Goal: Task Accomplishment & Management: Manage account settings

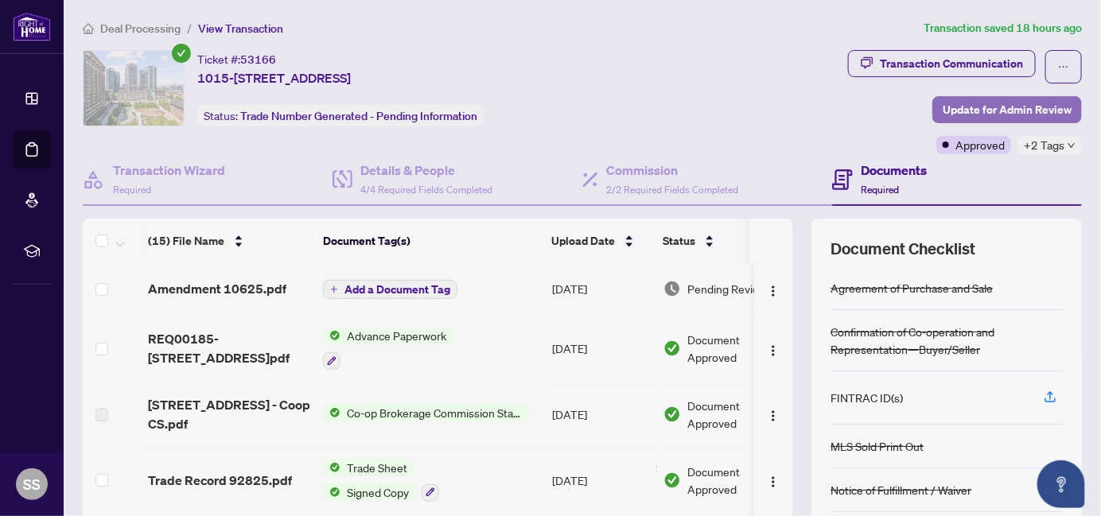
click at [1029, 102] on span "Update for Admin Review" at bounding box center [1007, 109] width 129 height 25
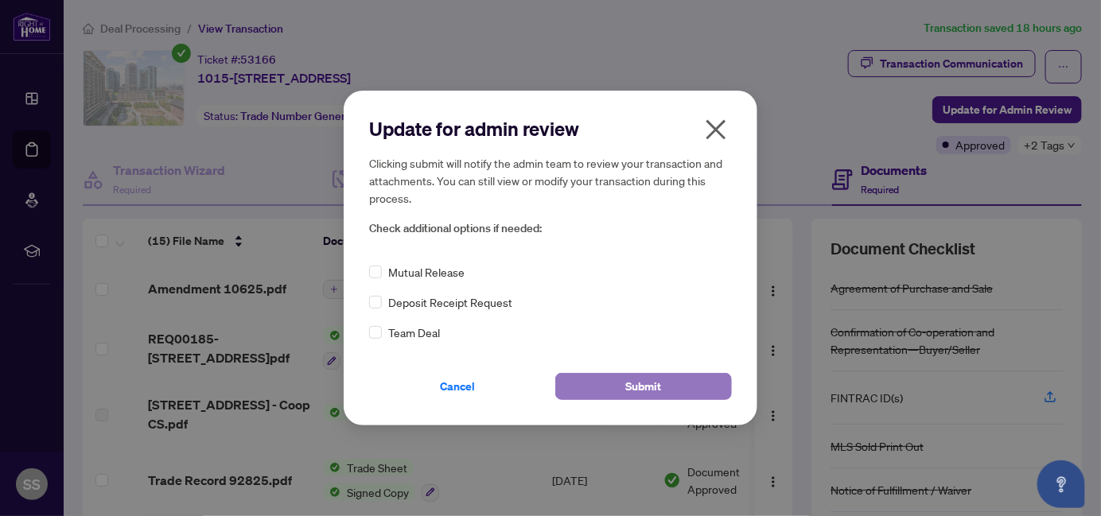
click at [649, 381] on span "Submit" at bounding box center [644, 386] width 36 height 25
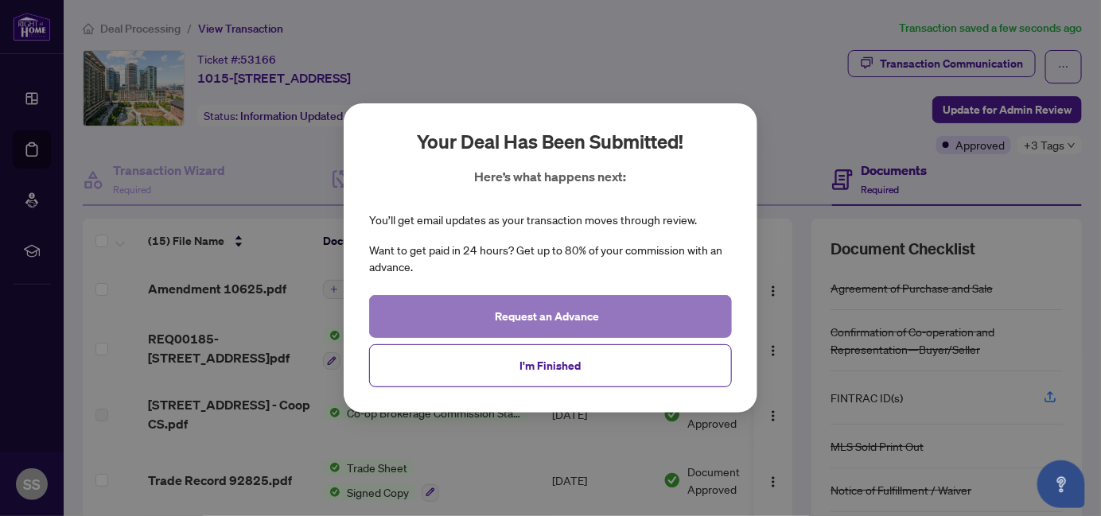
click at [599, 310] on span "Request an Advance" at bounding box center [548, 316] width 104 height 25
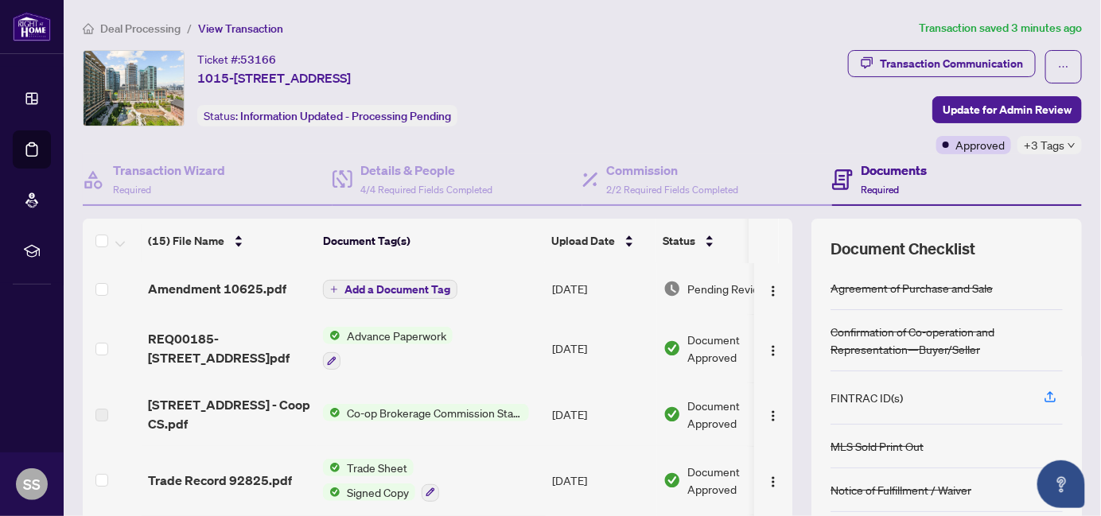
click at [419, 333] on span "Advance Paperwork" at bounding box center [397, 336] width 112 height 18
click at [377, 468] on span "Trade Sheet" at bounding box center [377, 468] width 73 height 18
click at [440, 331] on span "Advance Paperwork" at bounding box center [397, 336] width 112 height 18
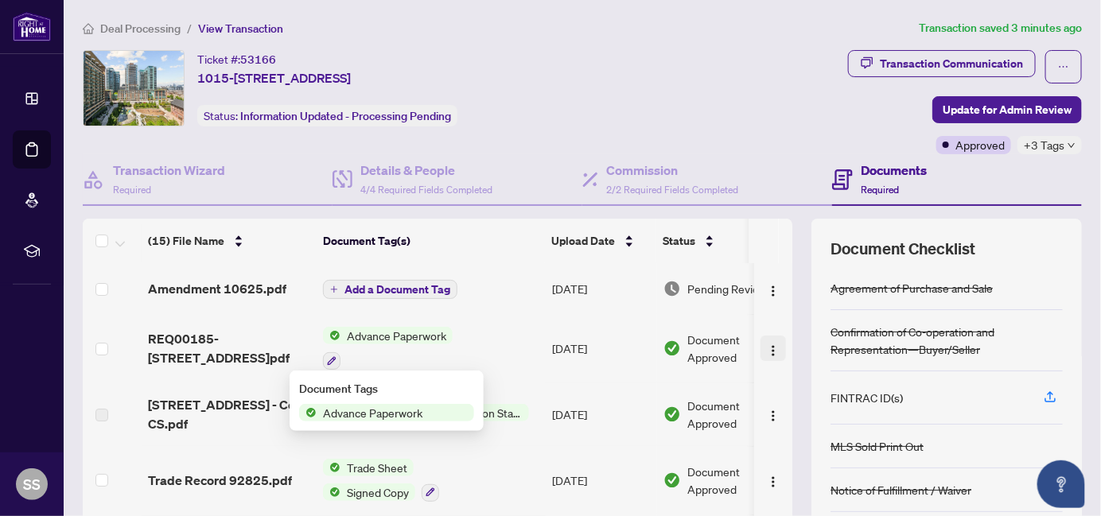
click at [767, 352] on img "button" at bounding box center [773, 351] width 13 height 13
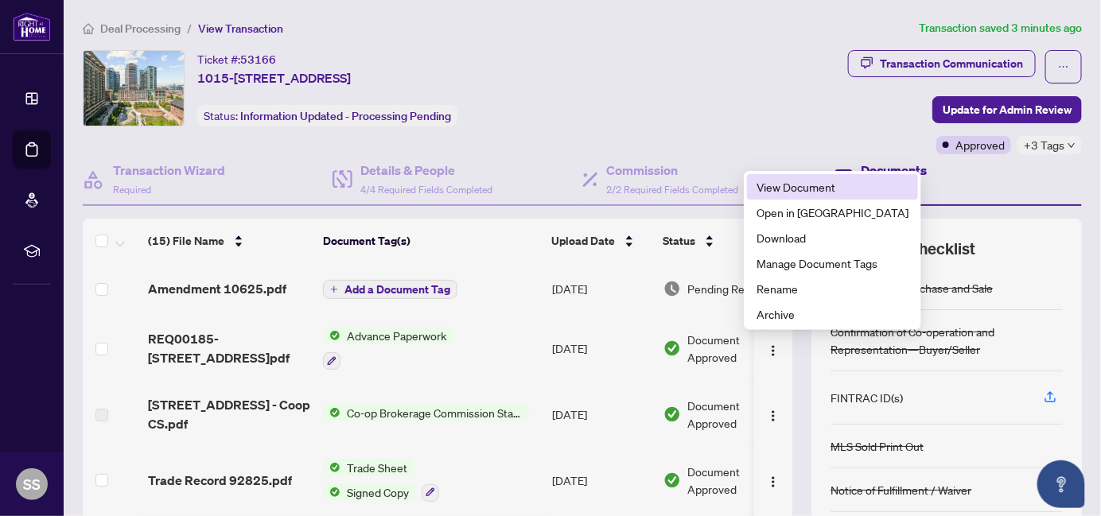
click at [776, 187] on span "View Document" at bounding box center [833, 187] width 152 height 18
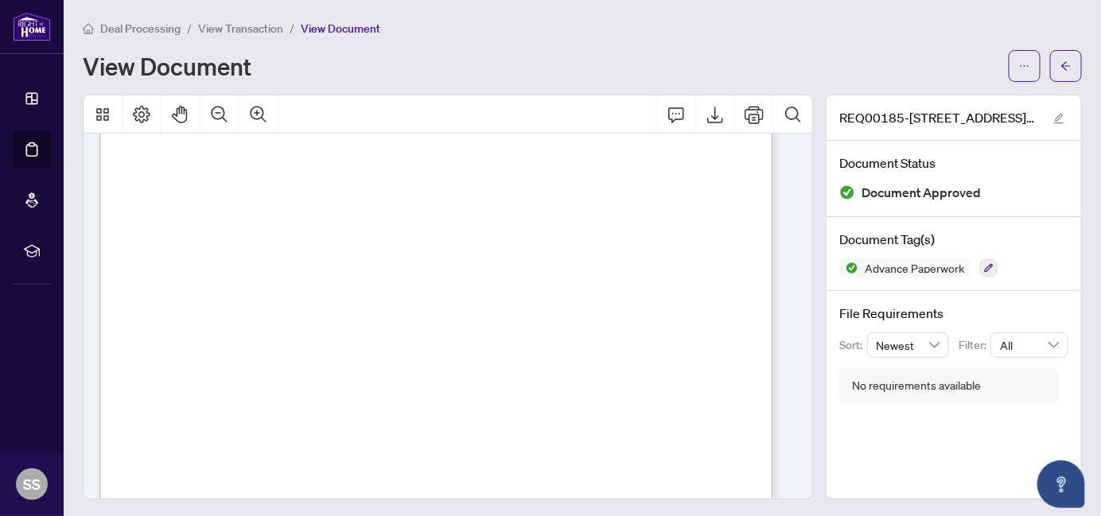
scroll to position [485, 0]
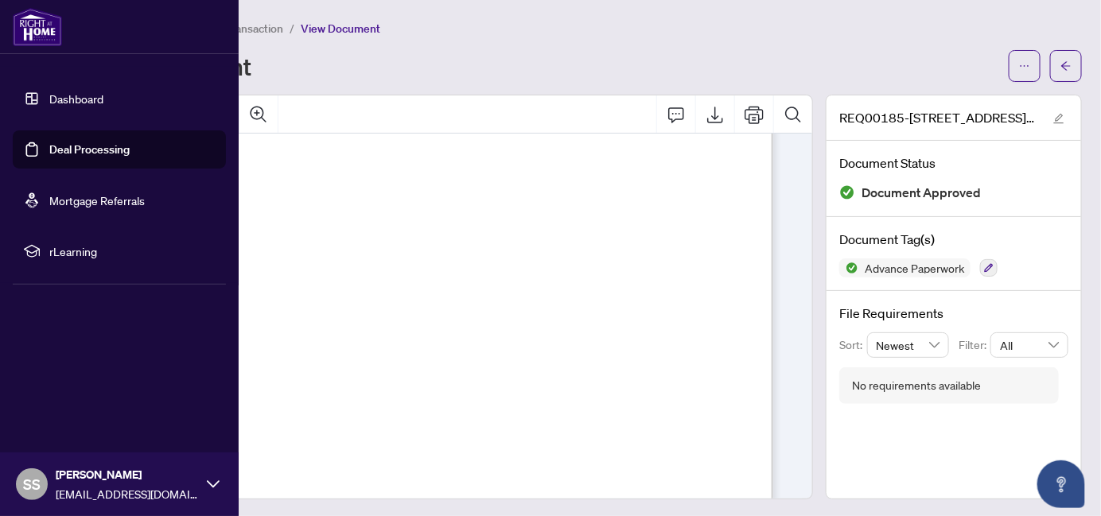
click at [49, 95] on link "Dashboard" at bounding box center [76, 99] width 54 height 14
